Goal: Transaction & Acquisition: Purchase product/service

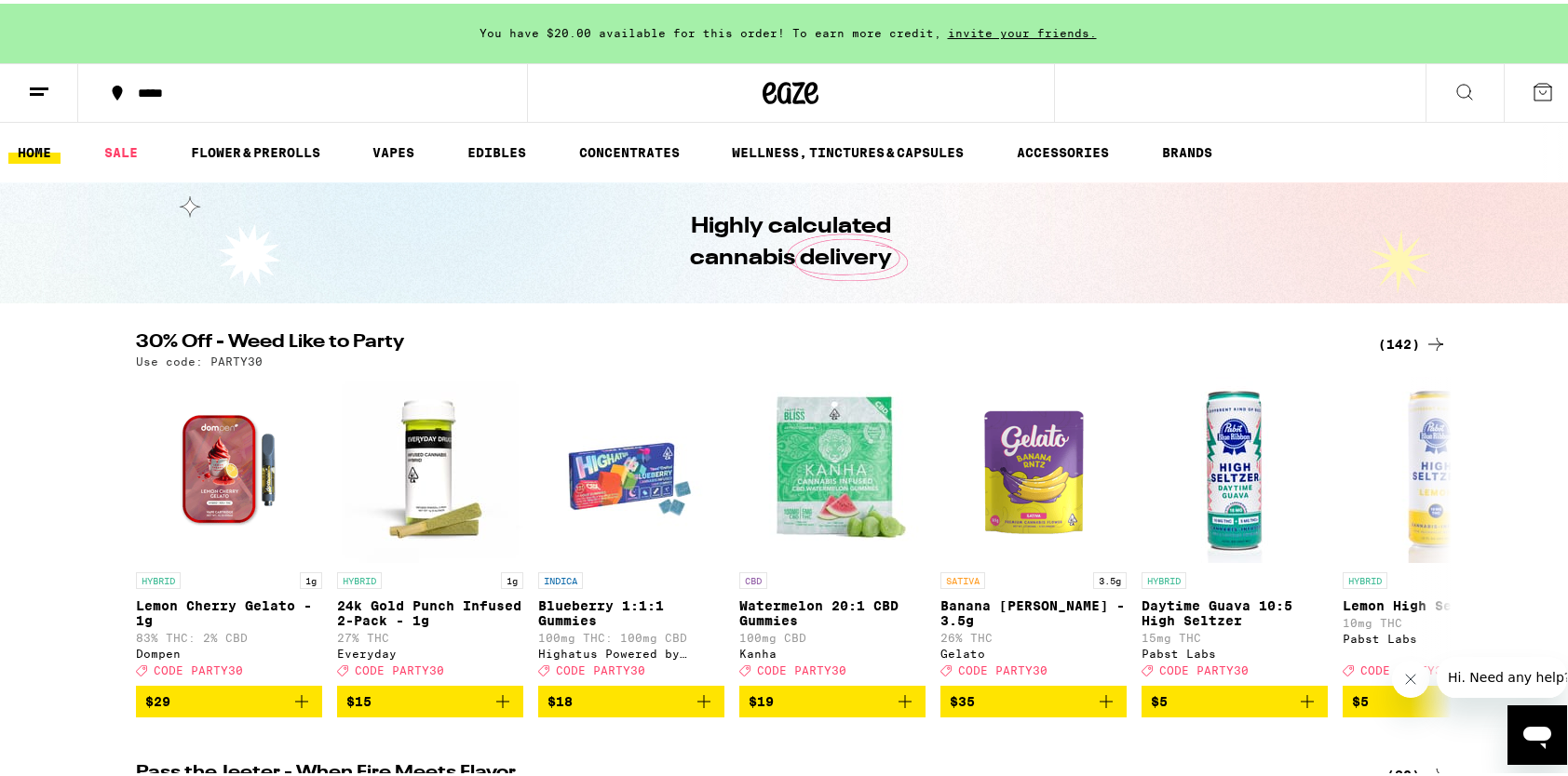
click at [1453, 88] on icon at bounding box center [1464, 89] width 22 height 22
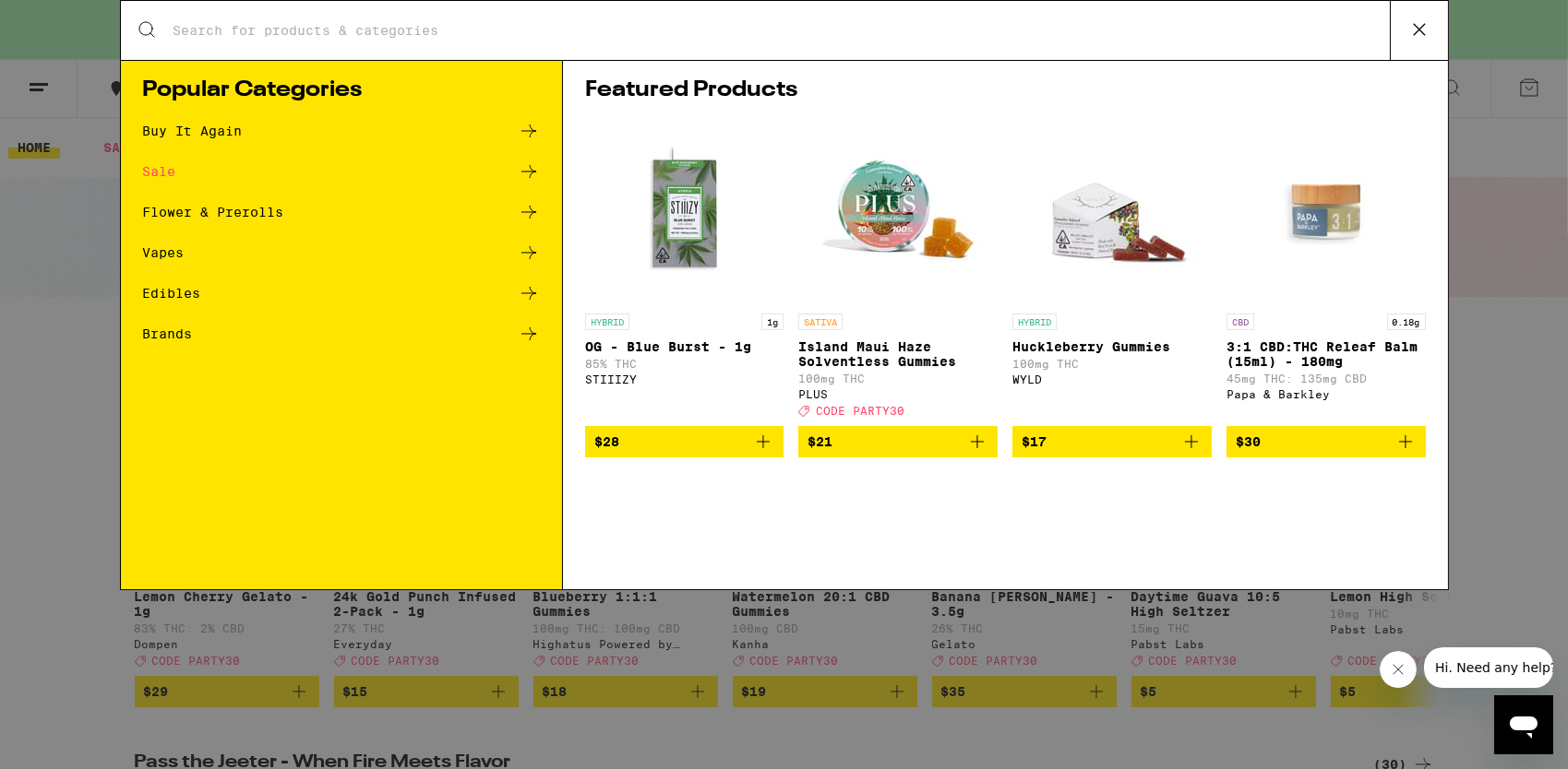
click at [538, 23] on input "Search for Products" at bounding box center [781, 31] width 1217 height 17
type input "HIGHSEPTEMBER"
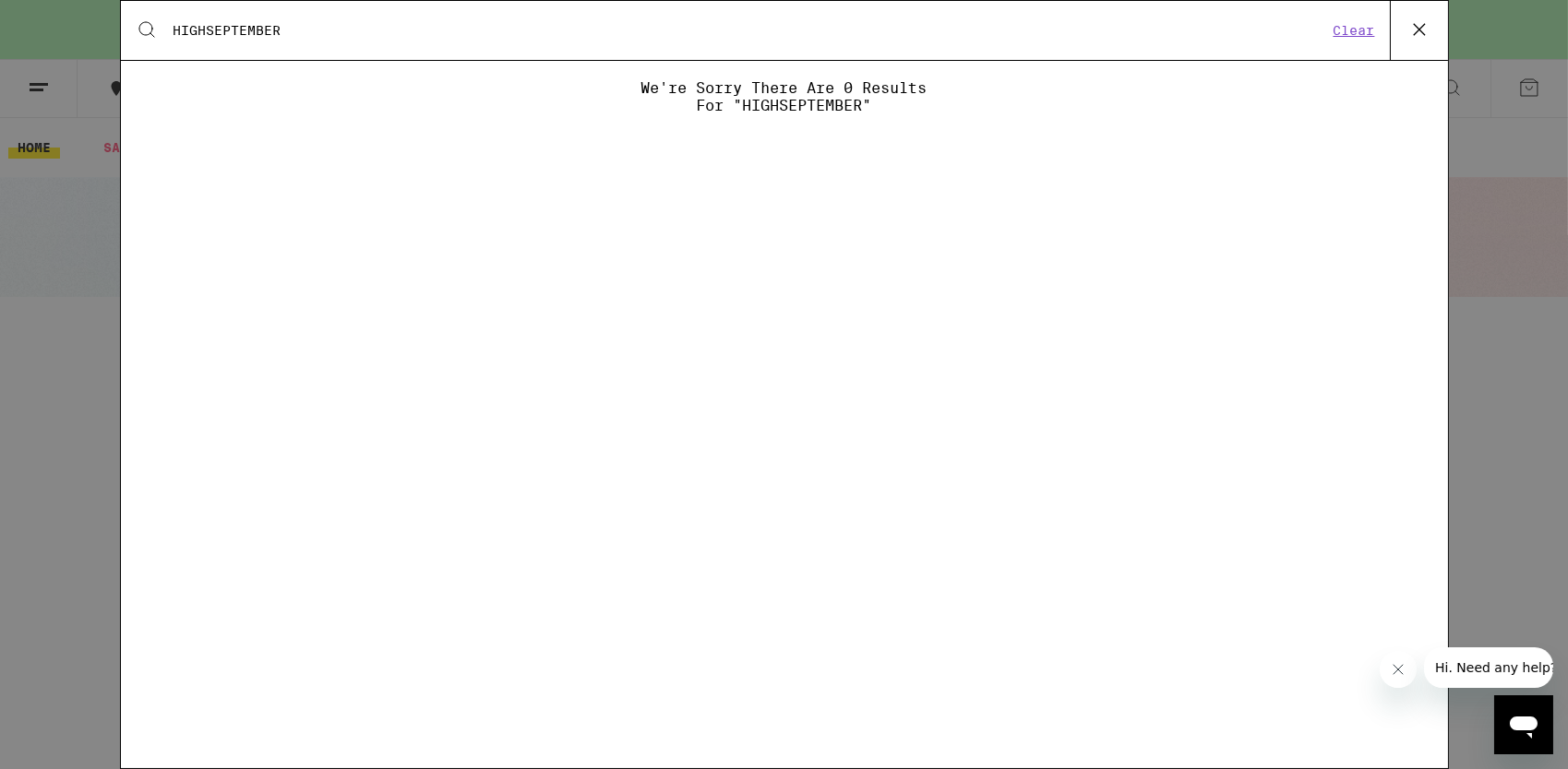
drag, startPoint x: 302, startPoint y: 31, endPoint x: 113, endPoint y: 47, distance: 189.7
click at [113, 47] on div "Search for Products HIGHSEPTEMBER Clear We're sorry there are 0 results for "HI…" at bounding box center [784, 384] width 1568 height 769
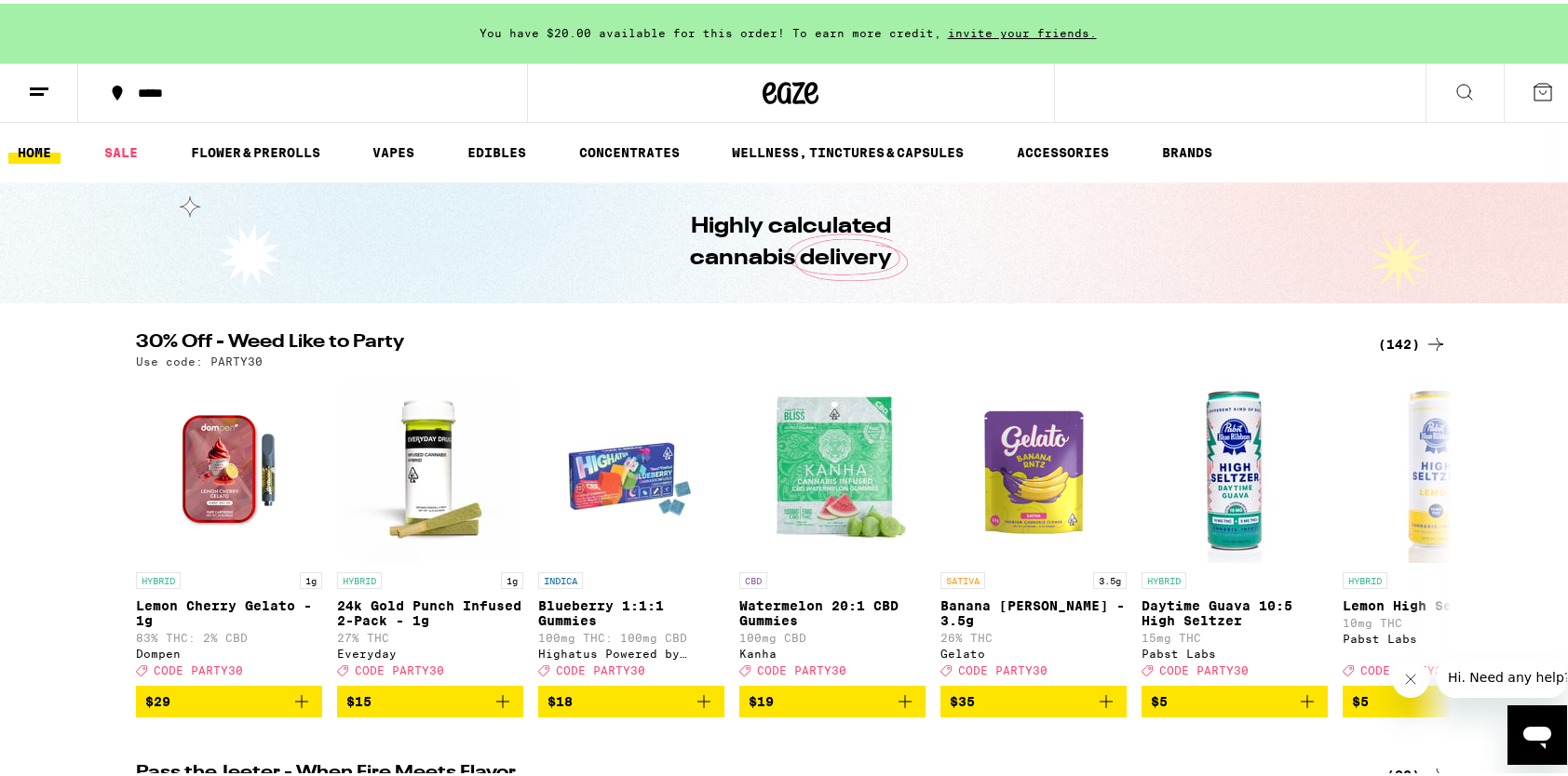
click at [203, 88] on div "*****" at bounding box center [312, 90] width 368 height 13
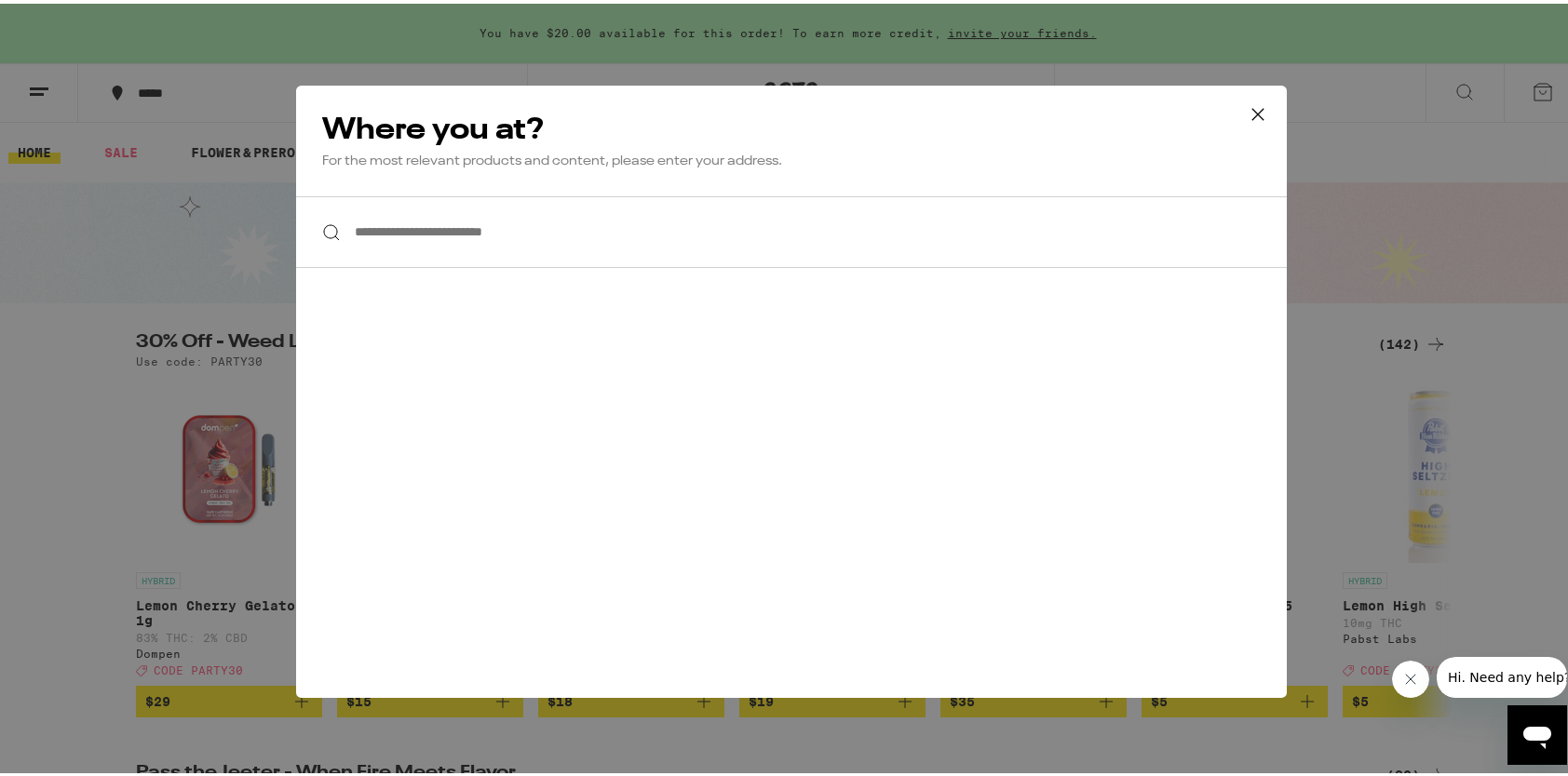
click at [1257, 109] on icon at bounding box center [1258, 110] width 28 height 28
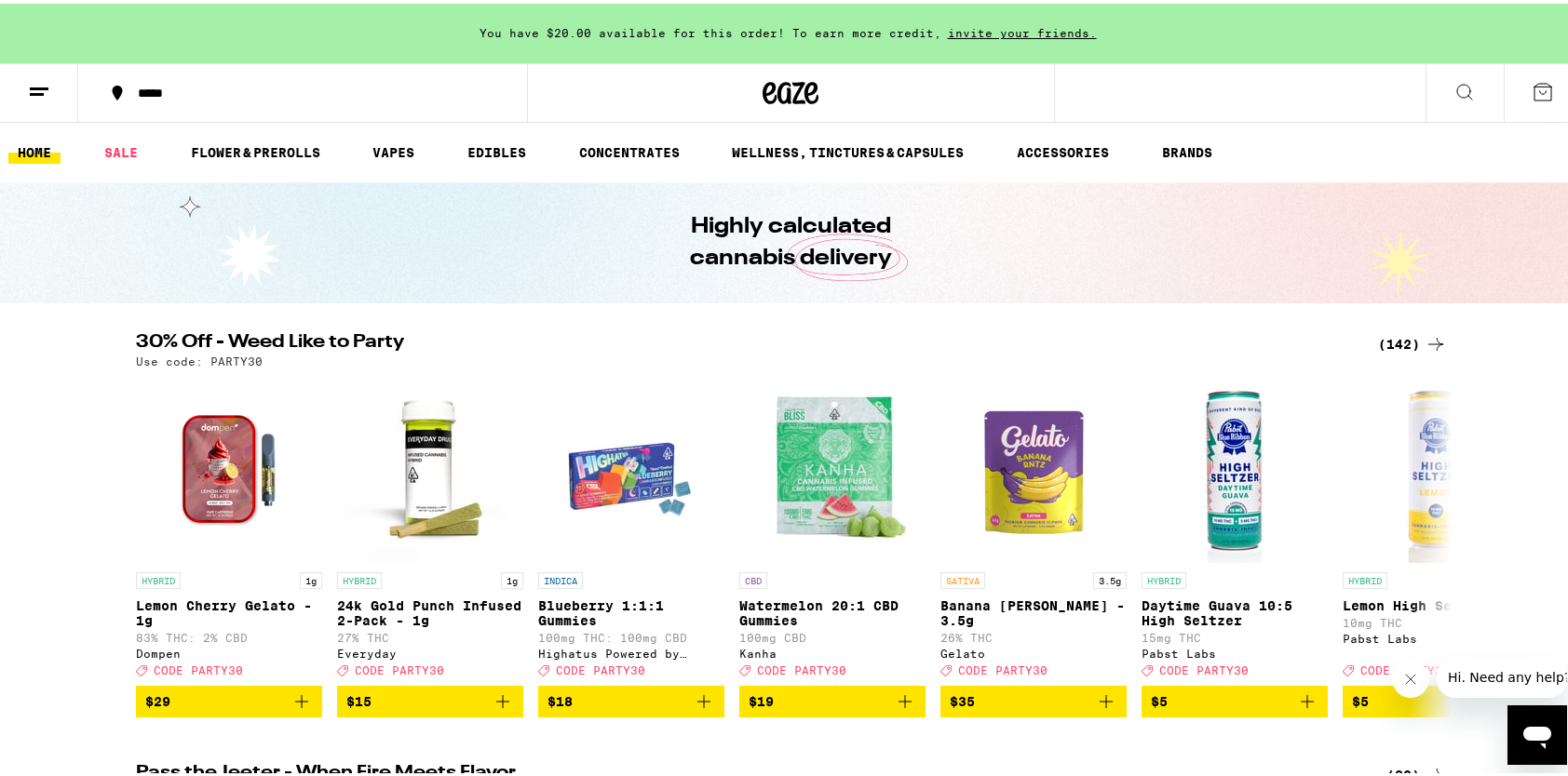
click at [331, 84] on div "*****" at bounding box center [312, 90] width 368 height 13
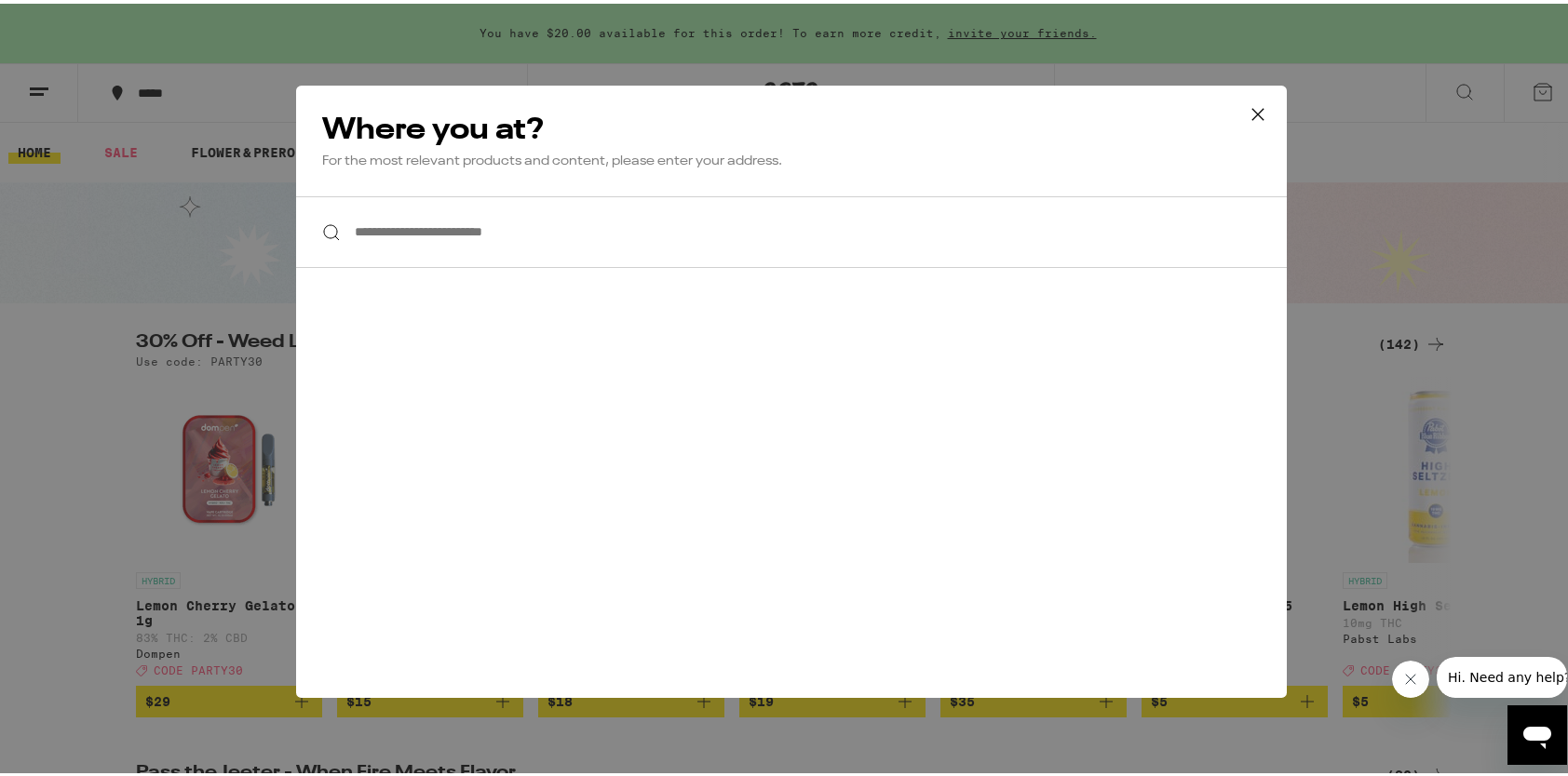
click at [1252, 110] on icon at bounding box center [1257, 110] width 11 height 11
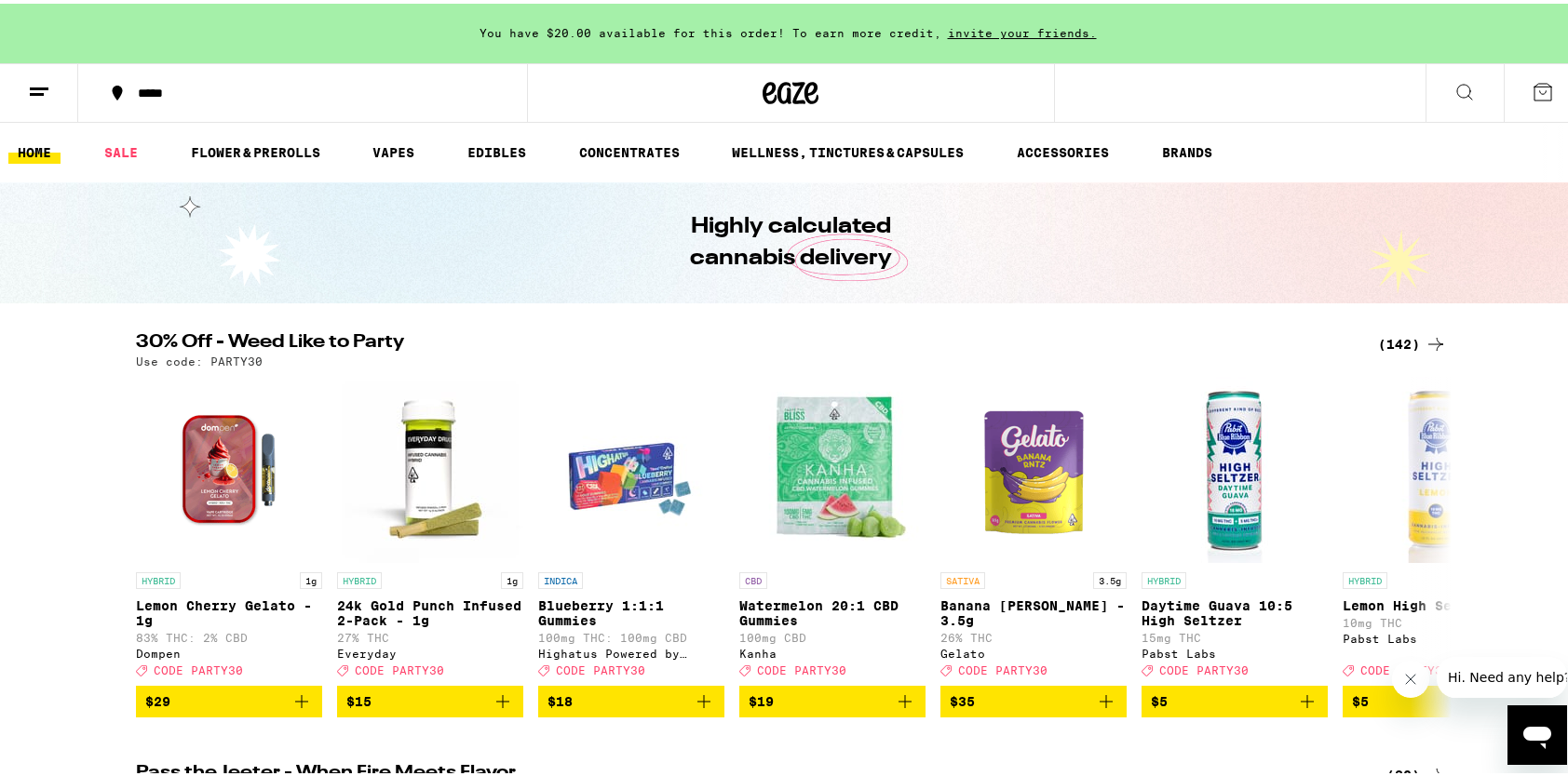
click at [1453, 94] on icon at bounding box center [1464, 89] width 22 height 22
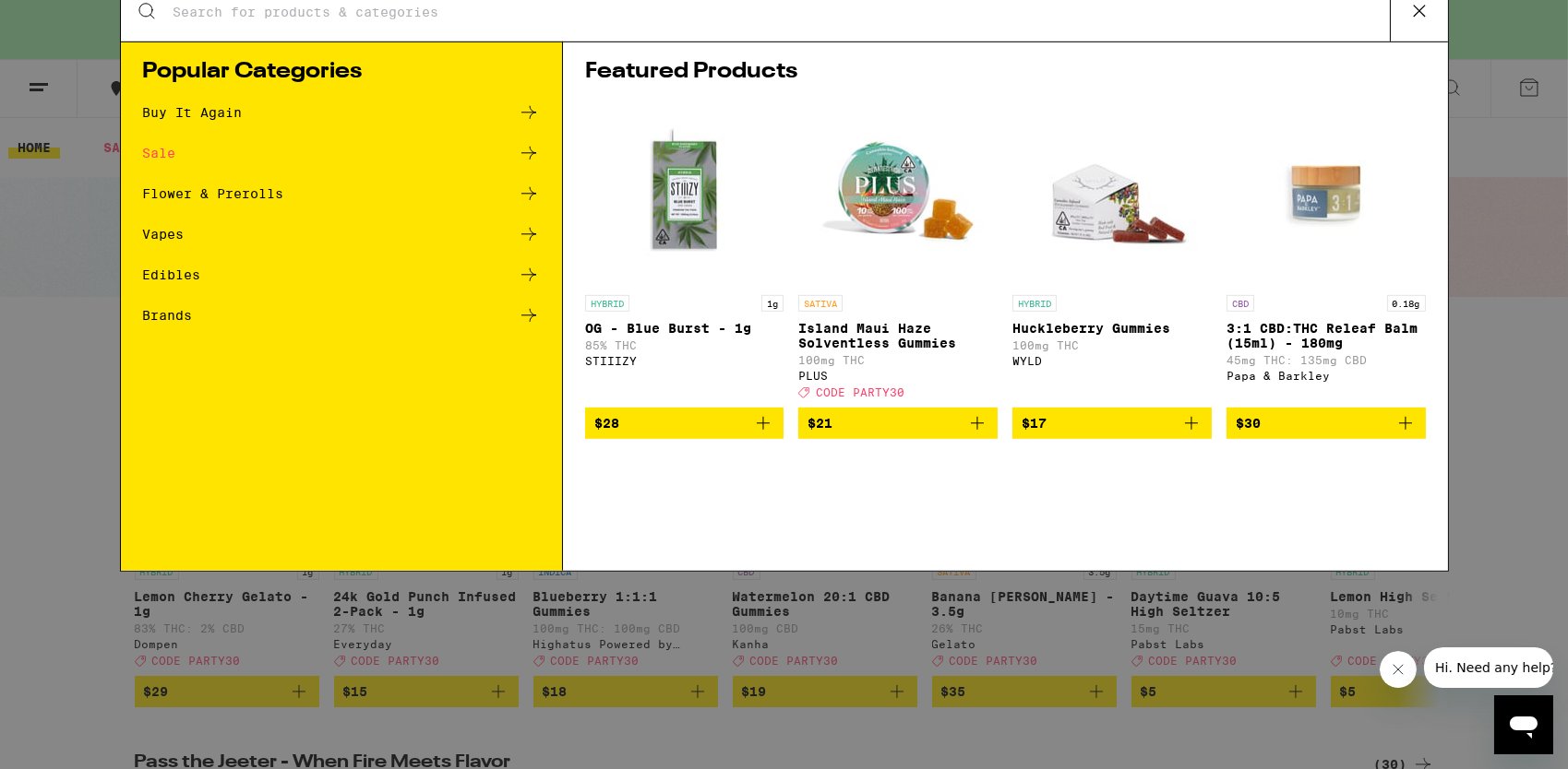
click at [460, 20] on div "Search for Products" at bounding box center [784, 31] width 1327 height 59
click at [263, 34] on input "Search for Products" at bounding box center [781, 31] width 1217 height 17
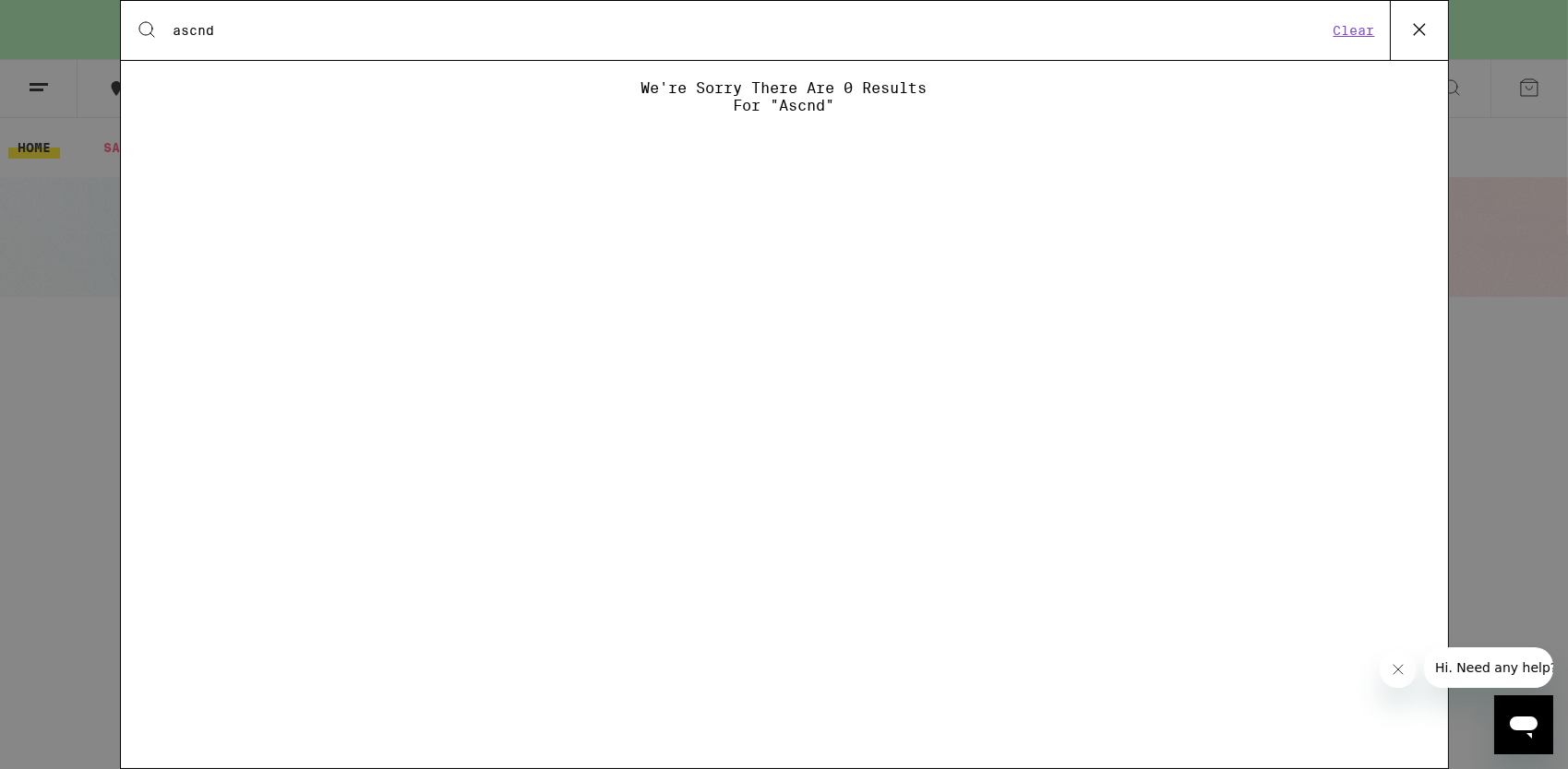
type input "ascnd"
click at [144, 31] on icon at bounding box center [147, 30] width 22 height 22
drag, startPoint x: 240, startPoint y: 32, endPoint x: 168, endPoint y: 34, distance: 72.0
click at [168, 34] on div "Search for Products ascnd" at bounding box center [742, 31] width 1170 height 17
click at [1409, 32] on icon at bounding box center [1420, 30] width 28 height 28
